Goal: Transaction & Acquisition: Download file/media

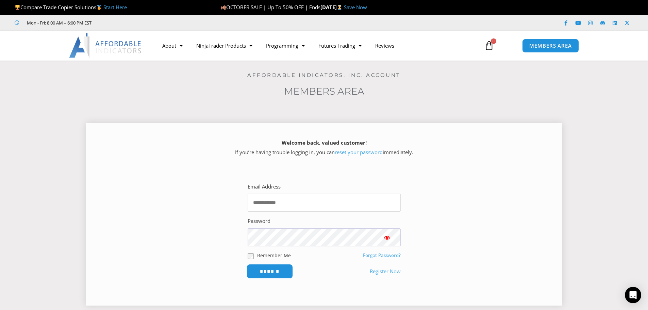
type input "**********"
click at [275, 274] on input "******" at bounding box center [269, 271] width 47 height 15
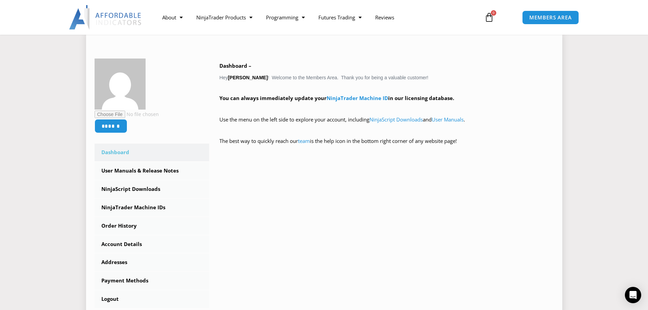
scroll to position [102, 0]
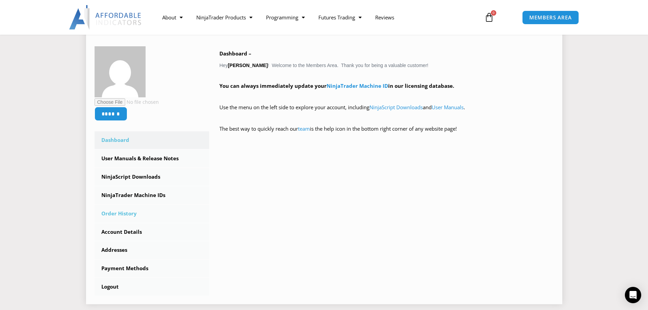
click at [119, 215] on link "Order History" at bounding box center [152, 214] width 115 height 18
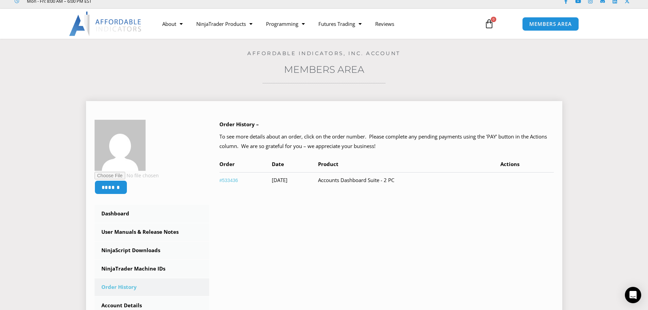
scroll to position [34, 0]
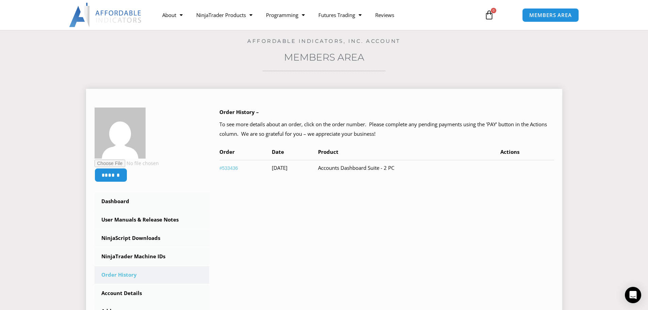
click at [230, 166] on link "#533436" at bounding box center [228, 167] width 19 height 5
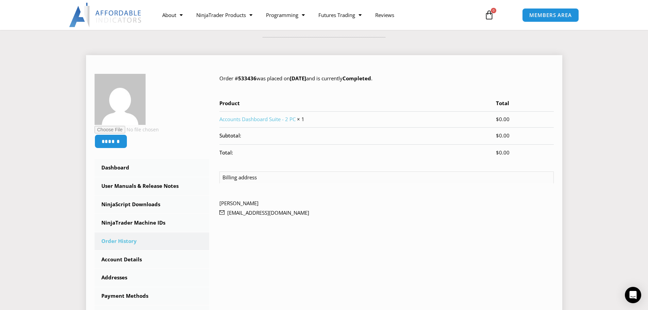
scroll to position [68, 0]
click at [250, 118] on link "Accounts Dashboard Suite - 2 PC" at bounding box center [257, 118] width 76 height 7
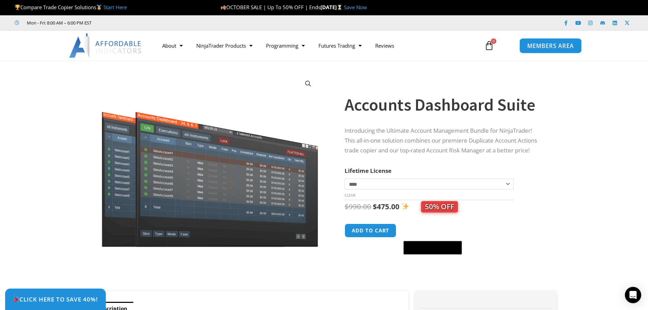
click at [544, 46] on span "MEMBERS AREA" at bounding box center [550, 46] width 47 height 6
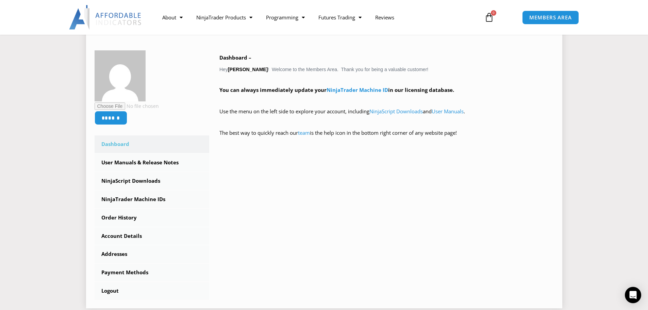
scroll to position [102, 0]
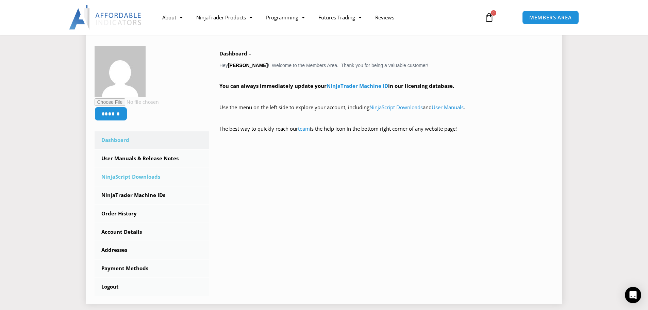
click at [144, 176] on link "NinjaScript Downloads" at bounding box center [152, 177] width 115 height 18
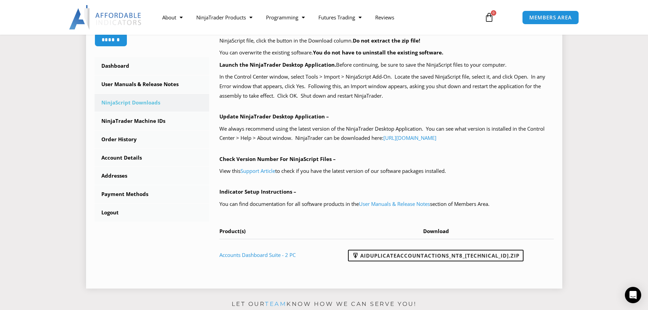
scroll to position [170, 0]
click at [424, 255] on link "AIDuplicateAccountActions_NT8_[TECHNICAL_ID].zip" at bounding box center [436, 255] width 176 height 12
